Goal: Register for event/course

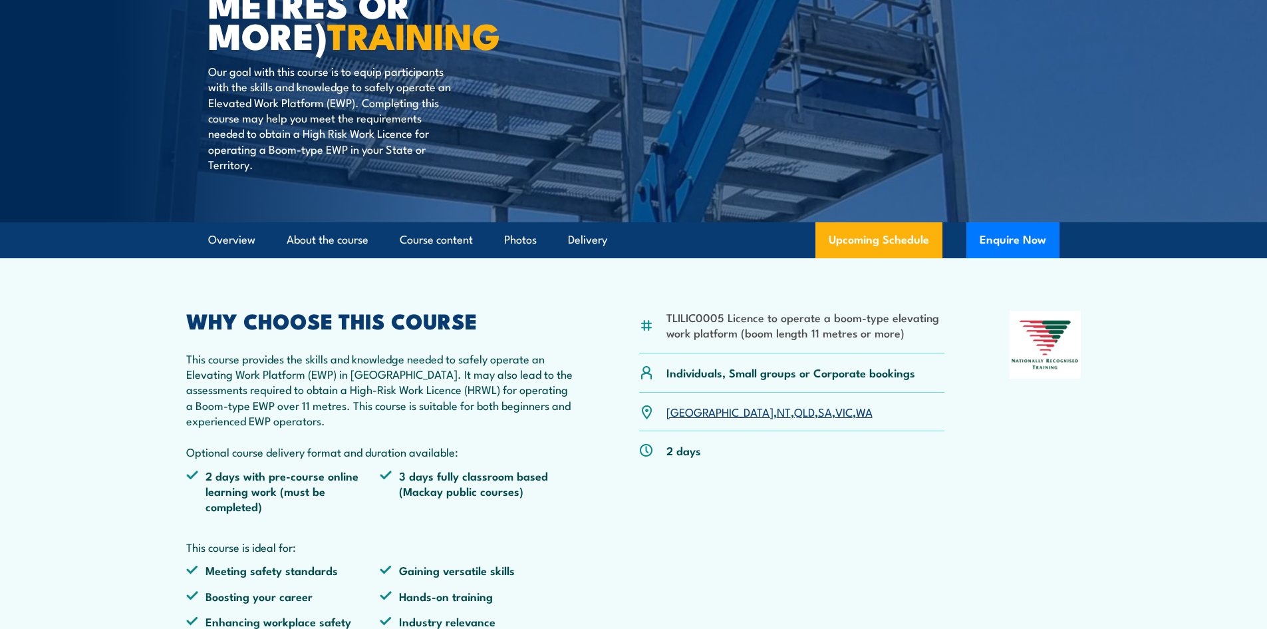
scroll to position [399, 0]
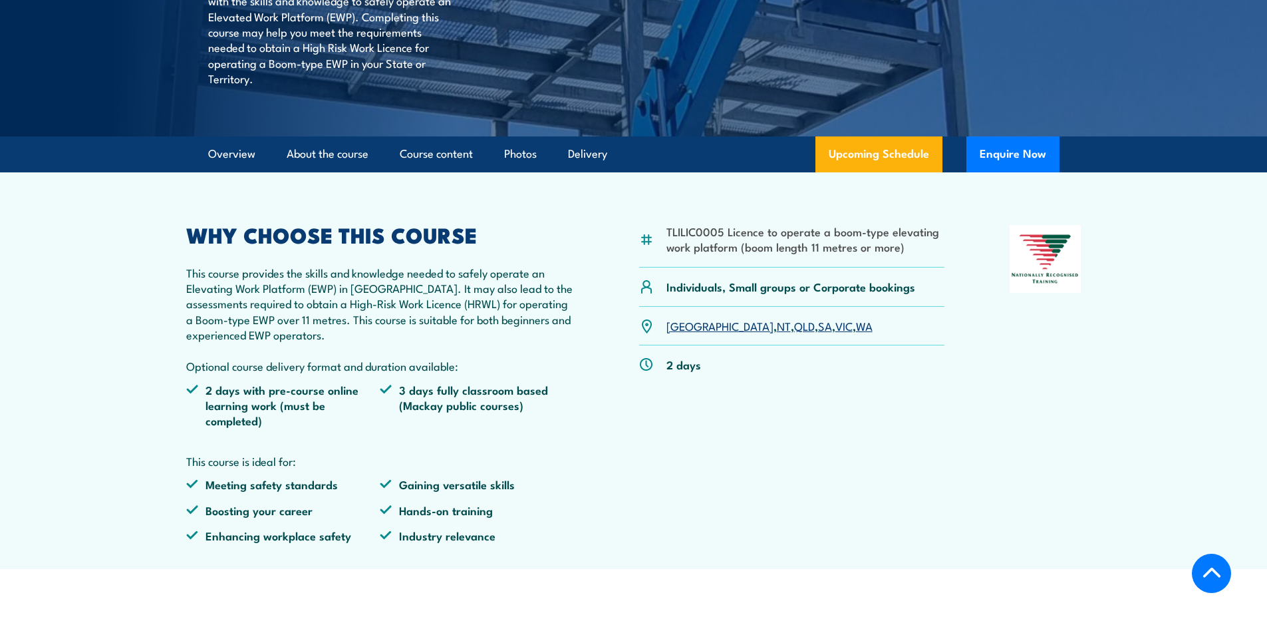
click at [818, 326] on link "SA" at bounding box center [825, 325] width 14 height 16
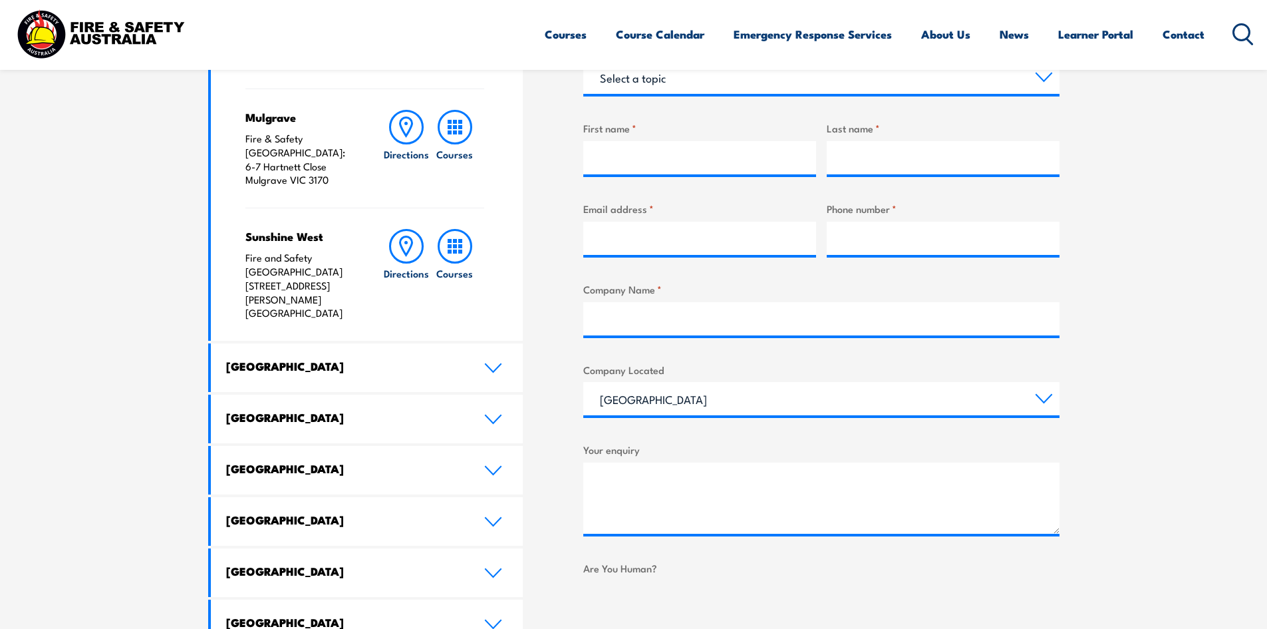
scroll to position [599, 0]
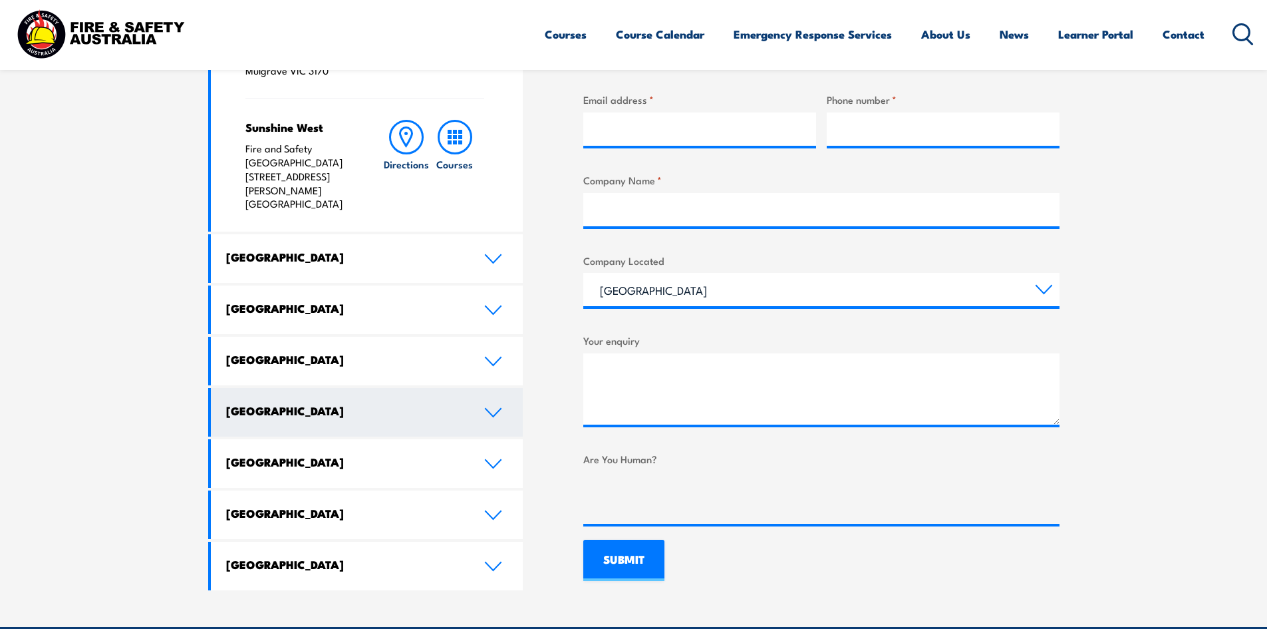
click at [478, 388] on link "South Australia" at bounding box center [367, 412] width 313 height 49
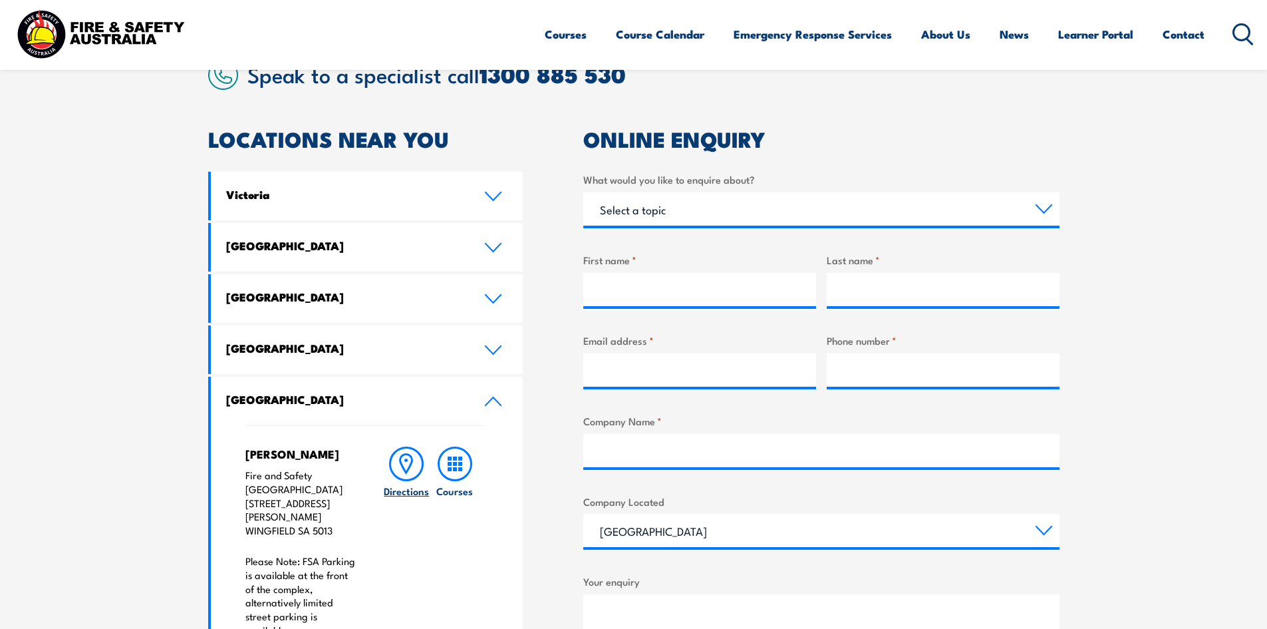
scroll to position [266, 0]
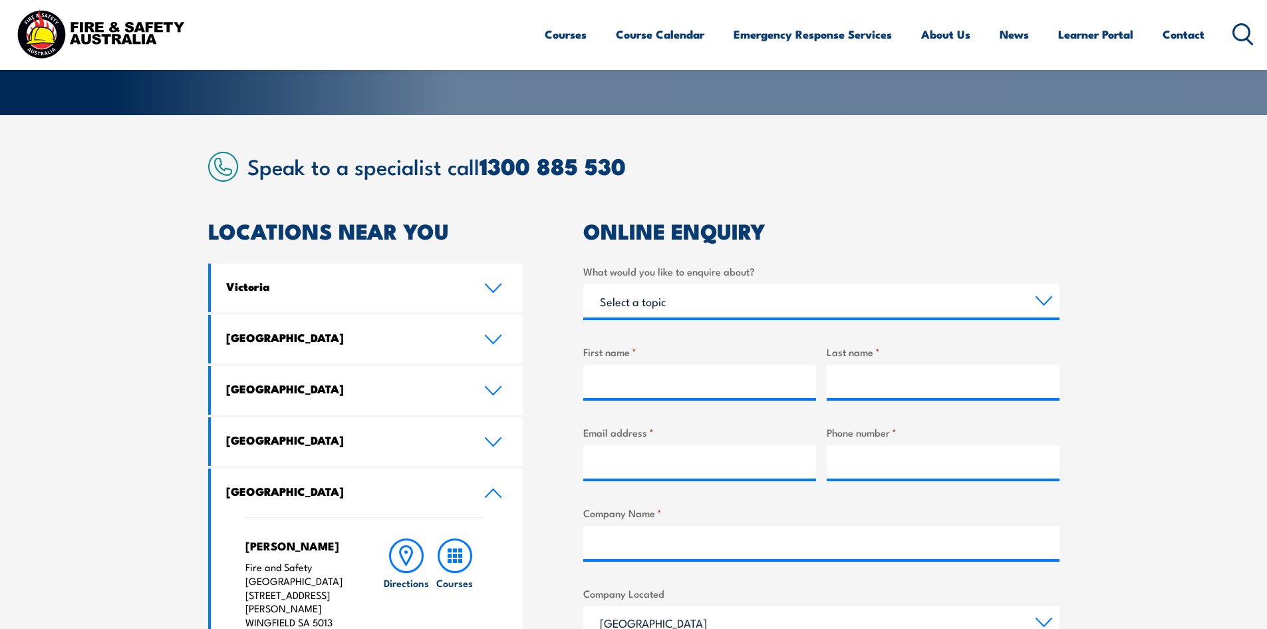
click at [1237, 35] on icon at bounding box center [1243, 34] width 21 height 22
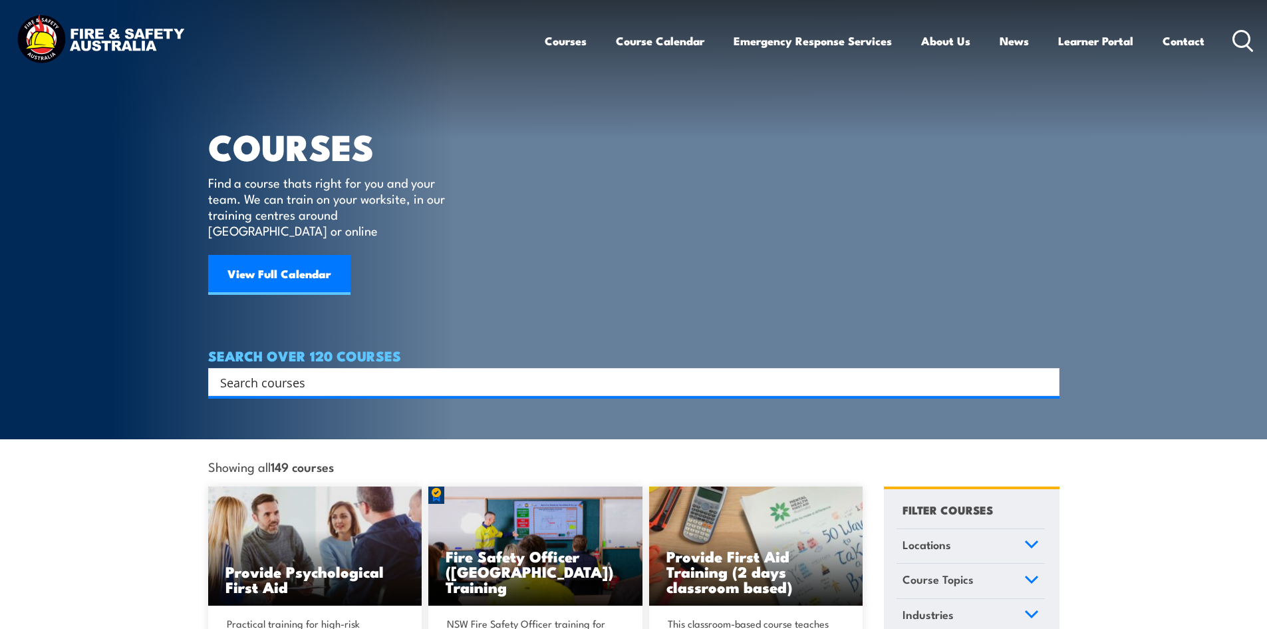
click at [337, 372] on input "Search input" at bounding box center [625, 382] width 810 height 20
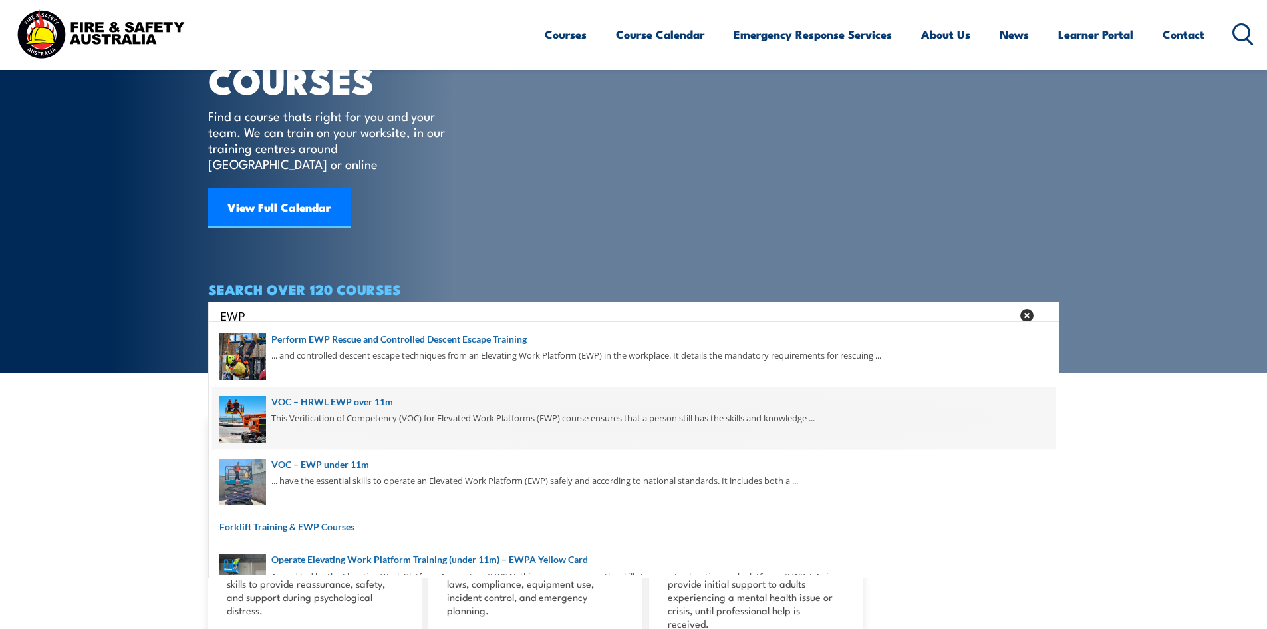
scroll to position [158, 0]
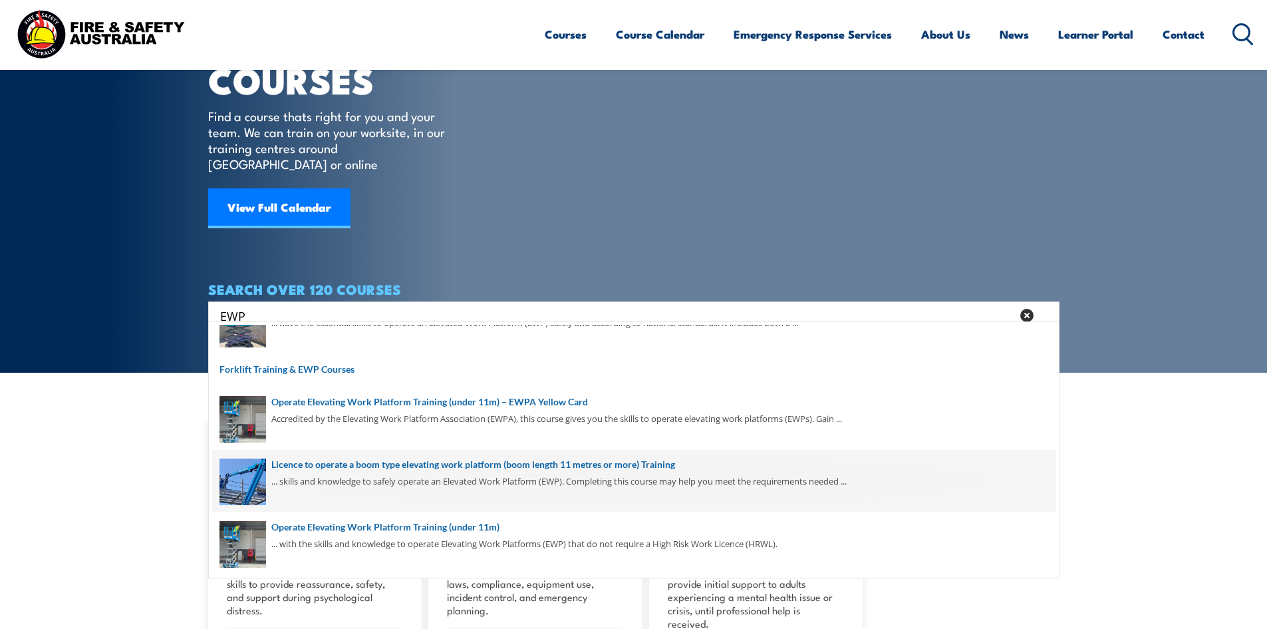
type input "EWP"
click at [323, 476] on span at bounding box center [633, 481] width 843 height 63
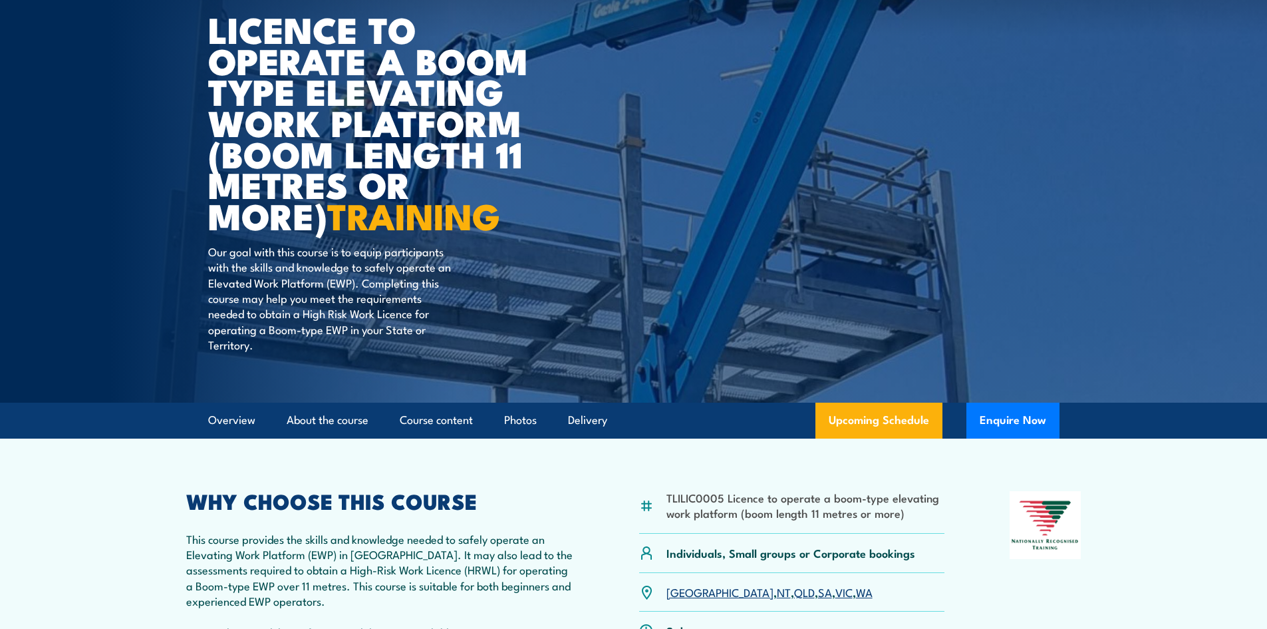
scroll to position [399, 0]
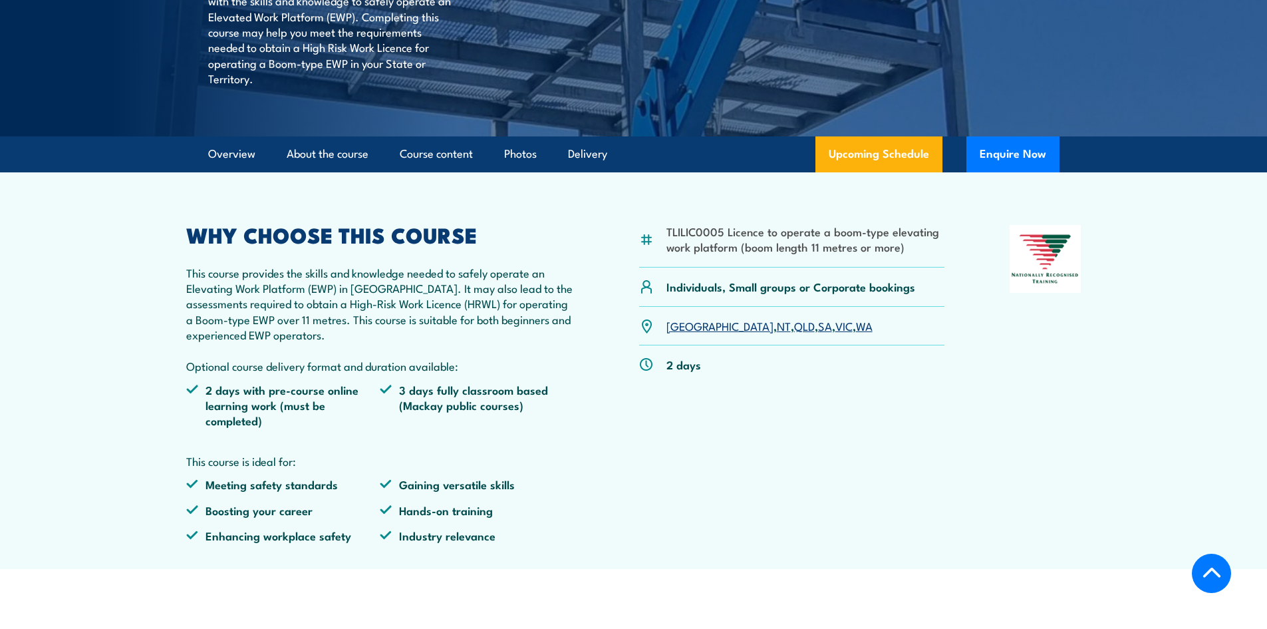
click at [818, 328] on link "SA" at bounding box center [825, 325] width 14 height 16
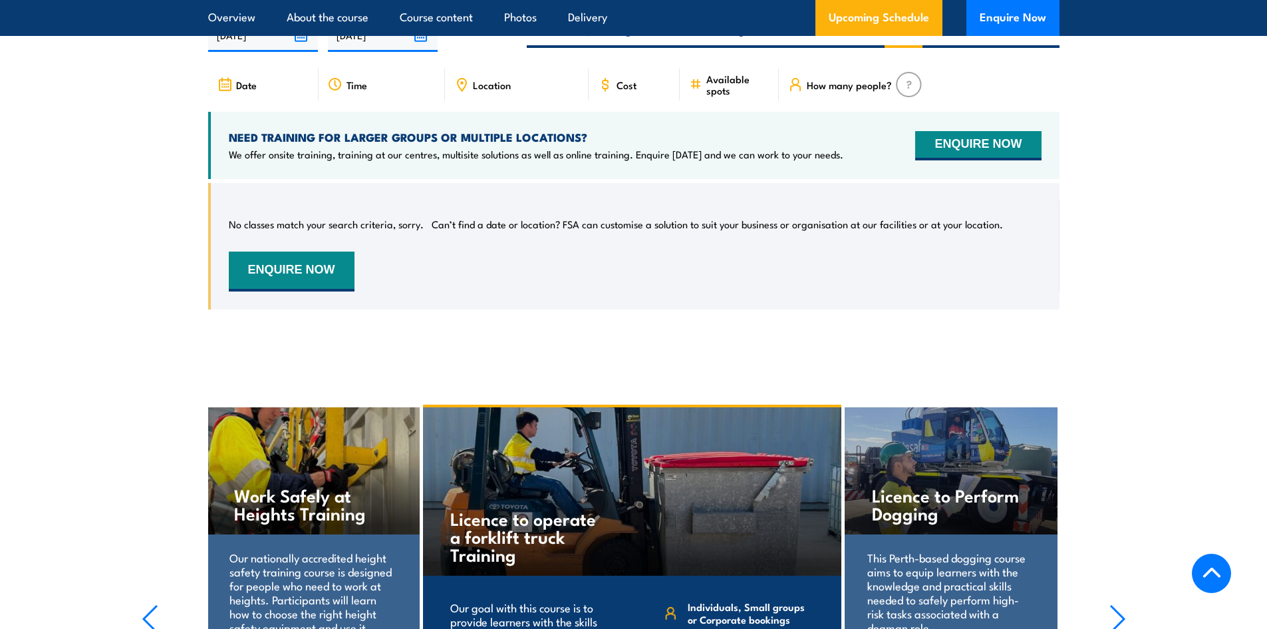
scroll to position [2280, 0]
